Goal: Check status: Check status

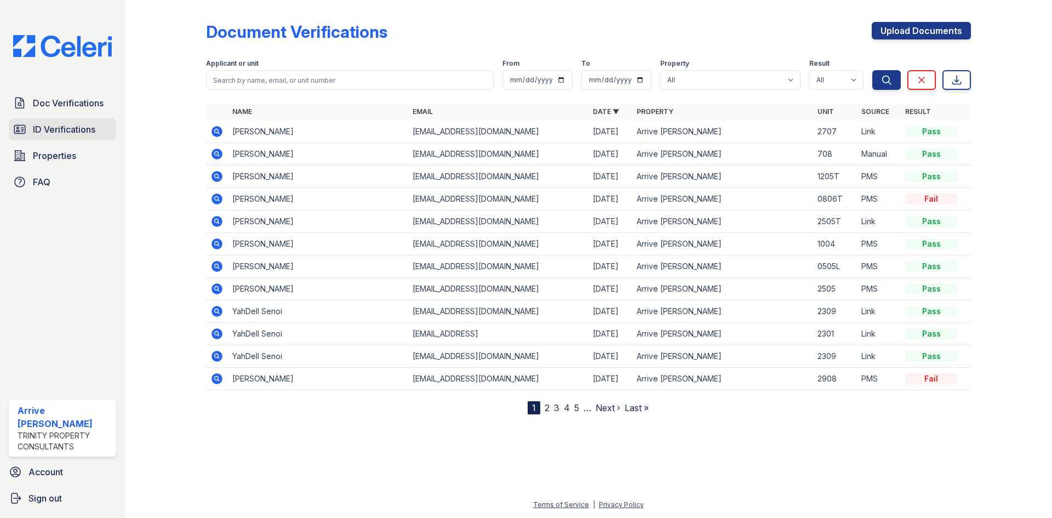
click at [74, 130] on span "ID Verifications" at bounding box center [64, 129] width 62 height 13
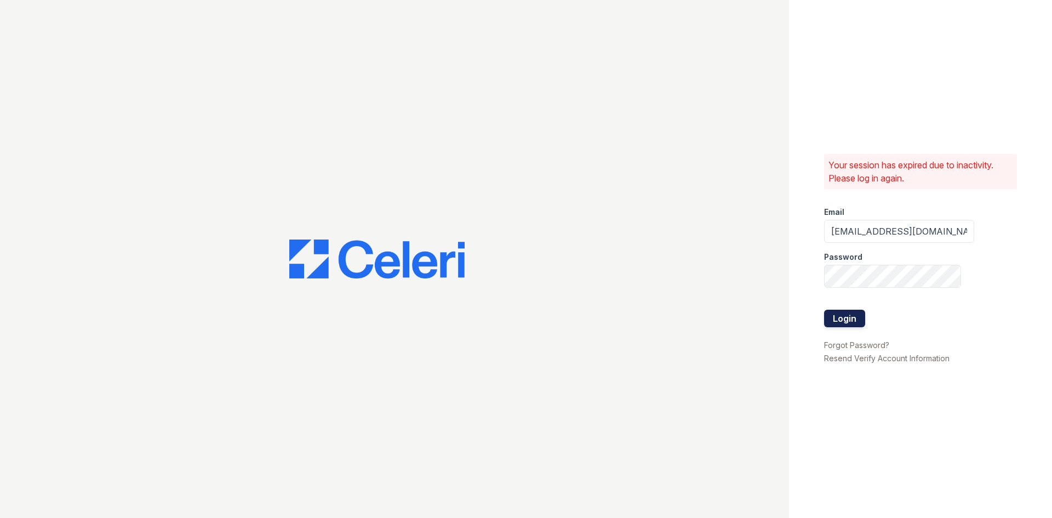
click at [844, 317] on button "Login" at bounding box center [844, 318] width 41 height 18
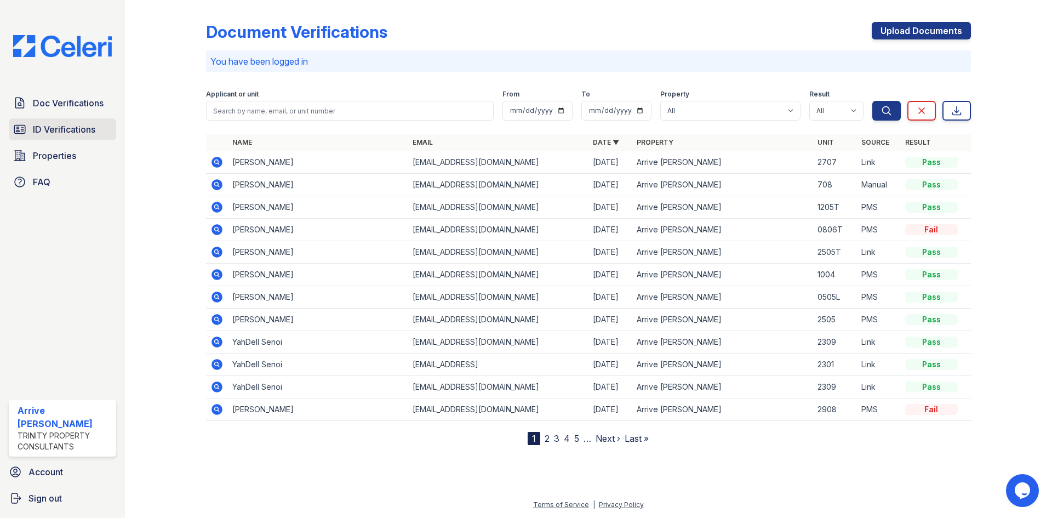
click at [72, 133] on span "ID Verifications" at bounding box center [64, 129] width 62 height 13
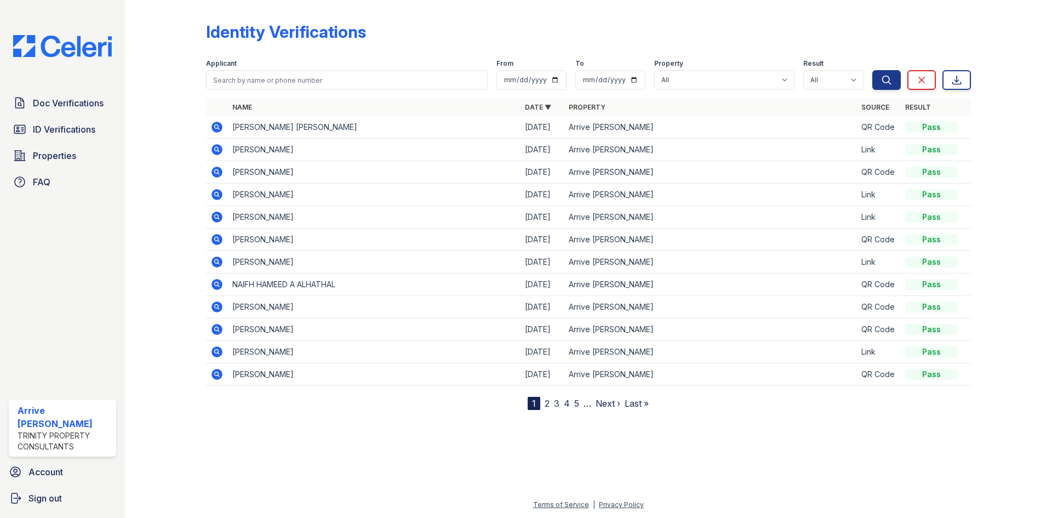
click at [215, 217] on icon at bounding box center [216, 216] width 13 height 13
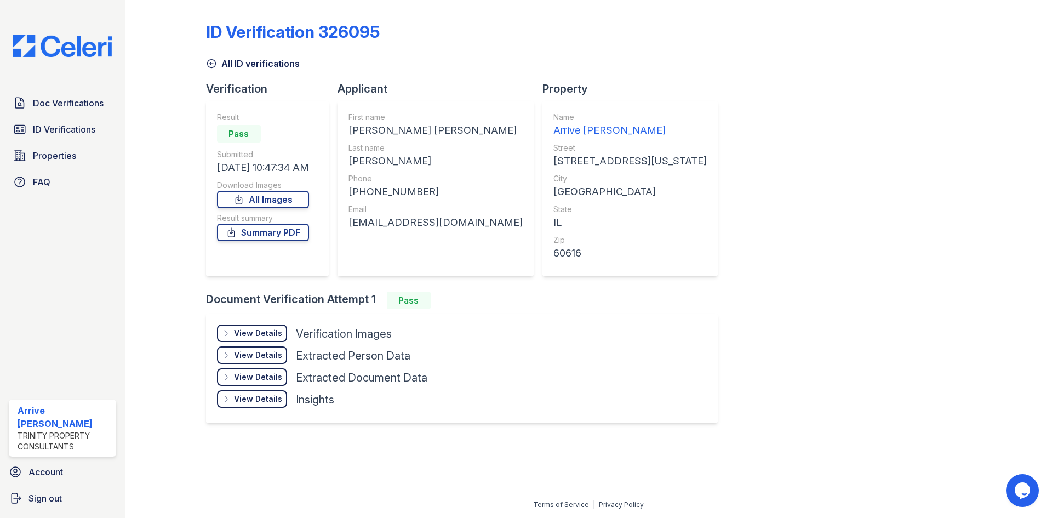
drag, startPoint x: 266, startPoint y: 331, endPoint x: 304, endPoint y: 313, distance: 41.9
click at [267, 331] on div "View Details" at bounding box center [258, 333] width 48 height 11
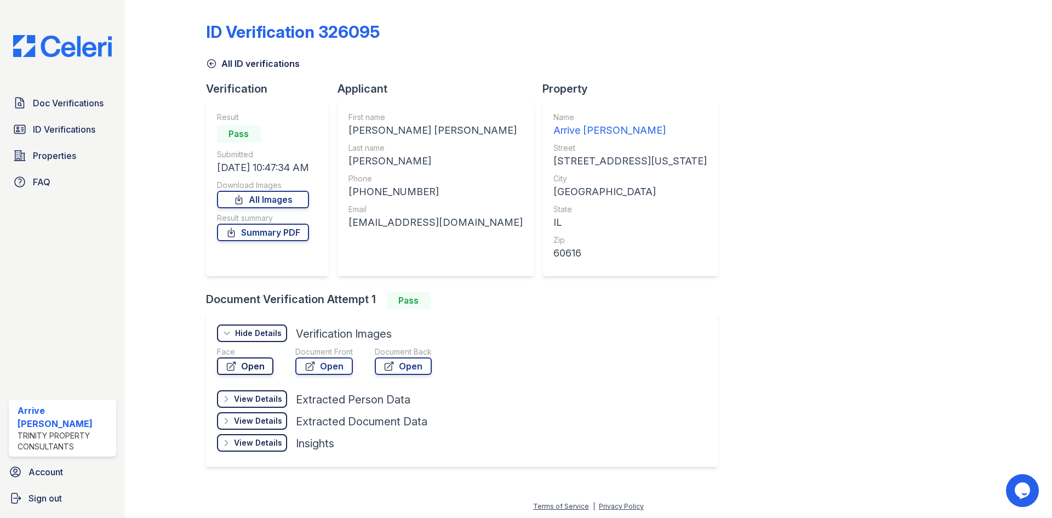
click at [257, 365] on link "Open" at bounding box center [245, 366] width 56 height 18
